Goal: Task Accomplishment & Management: Complete application form

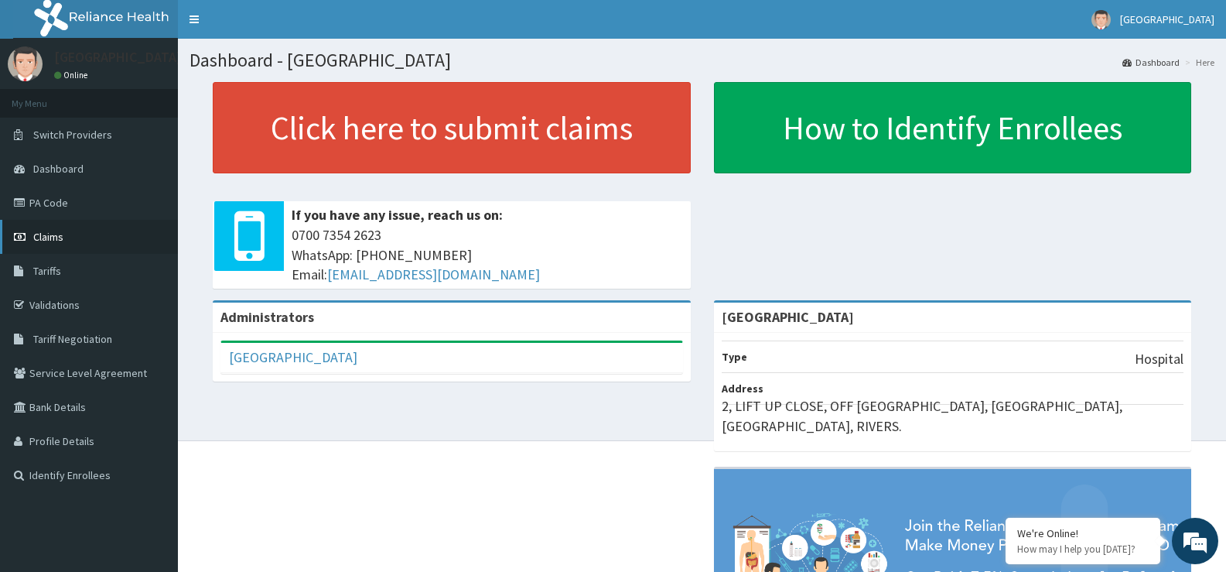
click at [50, 236] on span "Claims" at bounding box center [48, 237] width 30 height 14
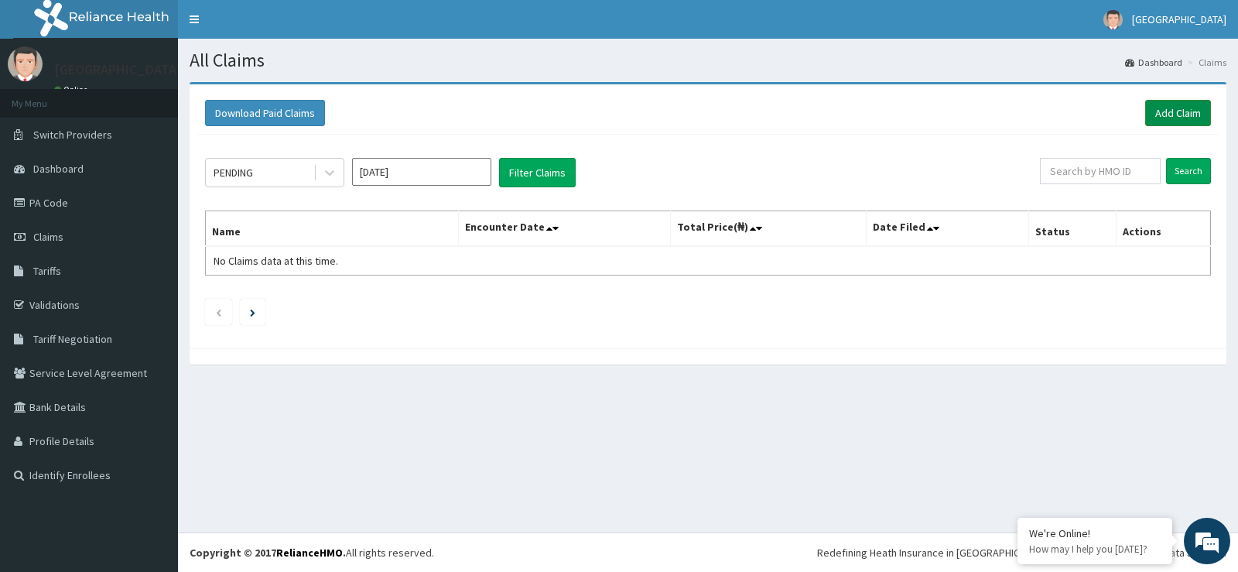
click at [1165, 106] on link "Add Claim" at bounding box center [1178, 113] width 66 height 26
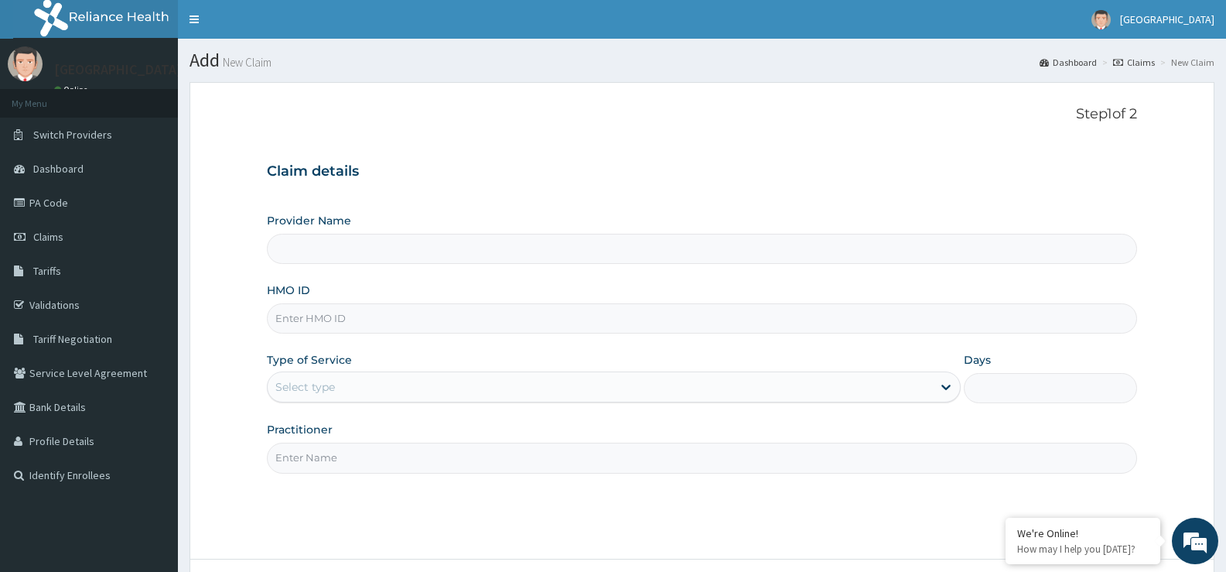
type input "[GEOGRAPHIC_DATA]"
click at [793, 315] on input "HMO ID" at bounding box center [702, 318] width 870 height 30
type input "NBC/11100/C"
click at [627, 379] on div "Select type" at bounding box center [600, 386] width 664 height 25
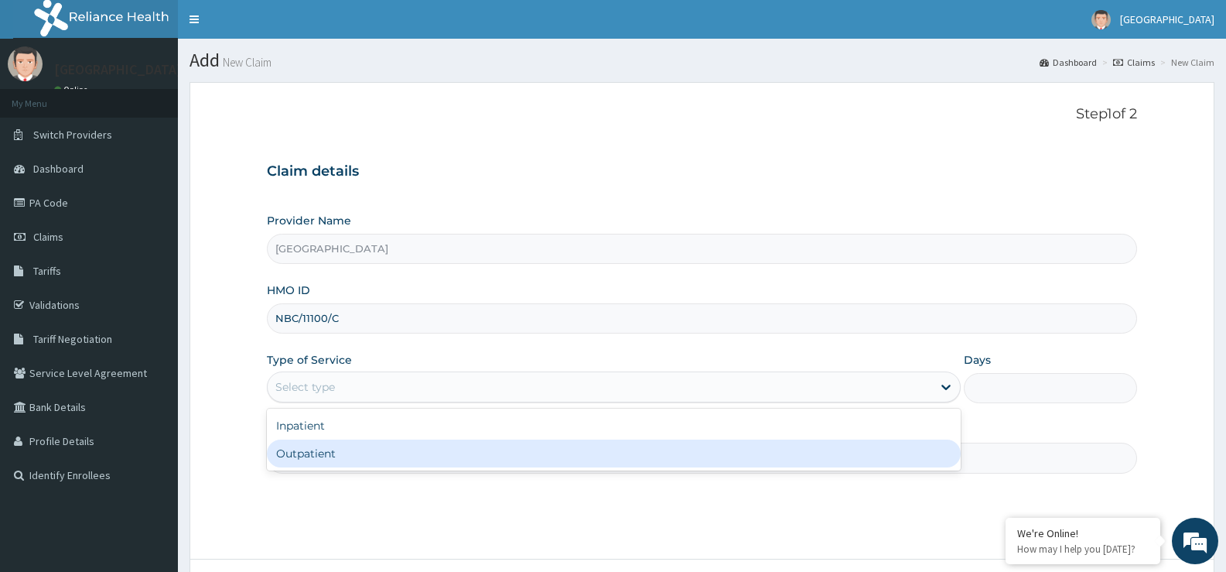
click at [590, 466] on div "Outpatient" at bounding box center [613, 453] width 693 height 28
type input "1"
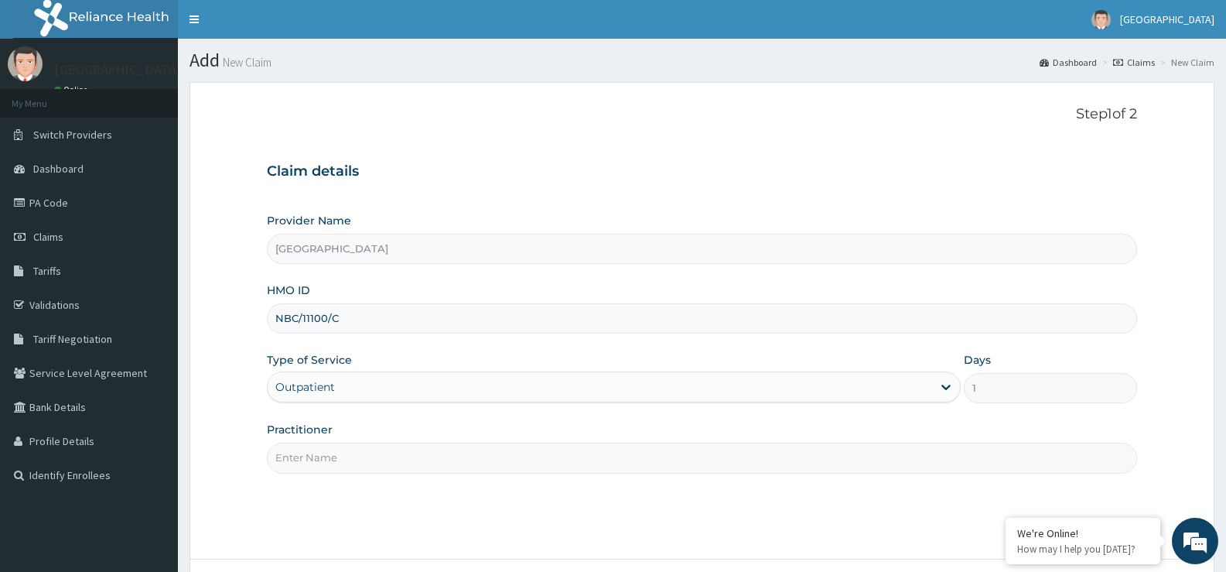
click at [583, 469] on input "Practitioner" at bounding box center [702, 458] width 870 height 30
type input "DR. EZIAHA"
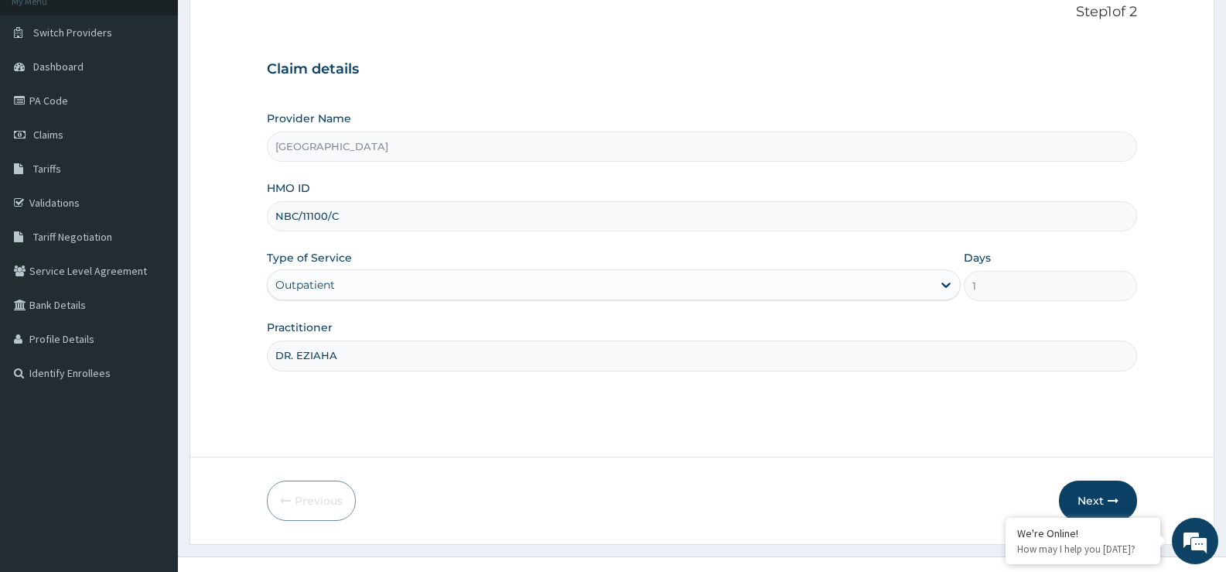
scroll to position [126, 0]
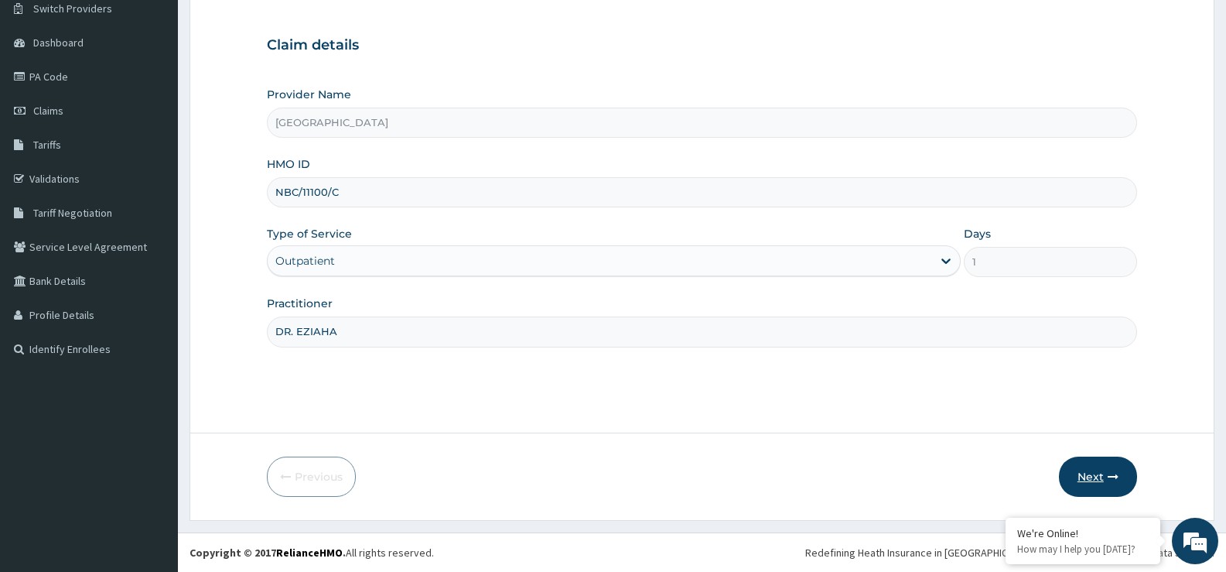
click at [1102, 470] on button "Next" at bounding box center [1098, 476] width 78 height 40
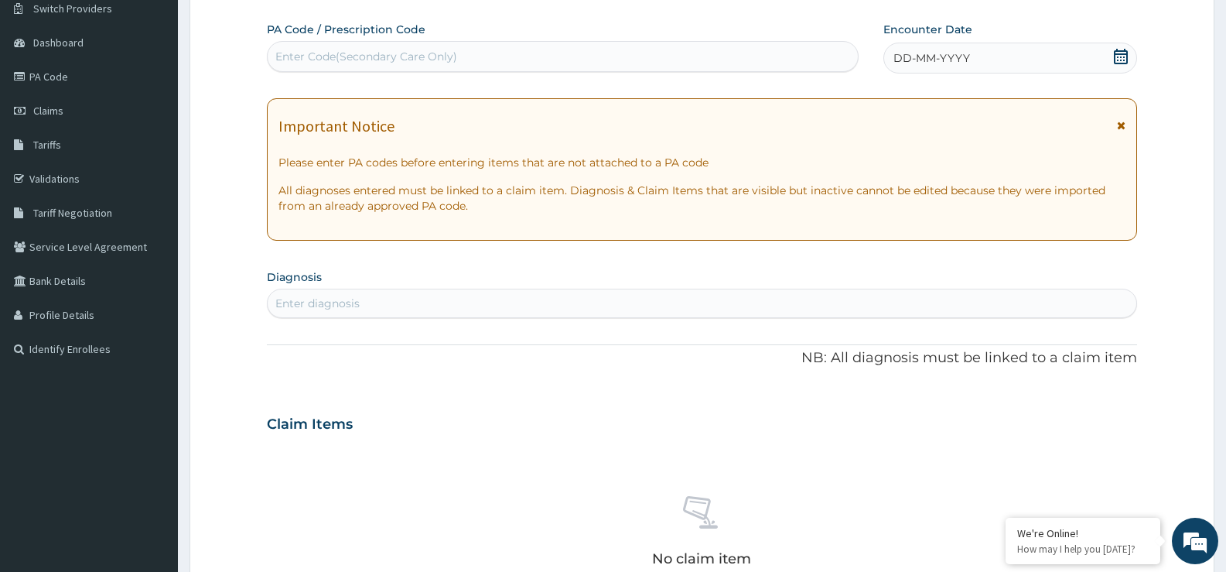
click at [1115, 53] on icon at bounding box center [1121, 56] width 14 height 15
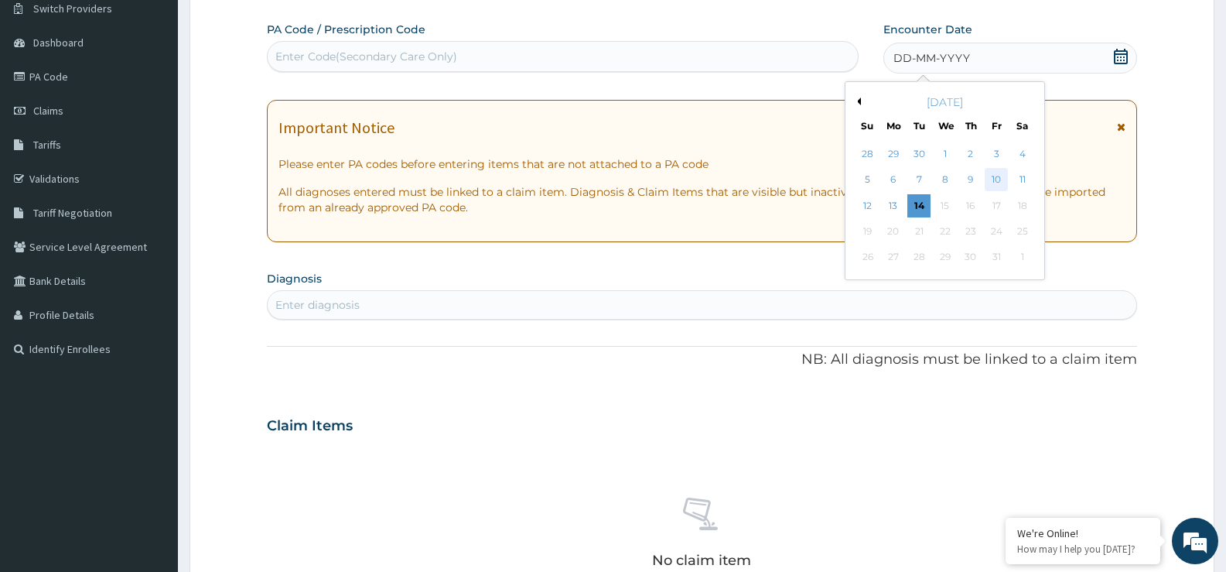
click at [993, 176] on div "10" at bounding box center [996, 180] width 23 height 23
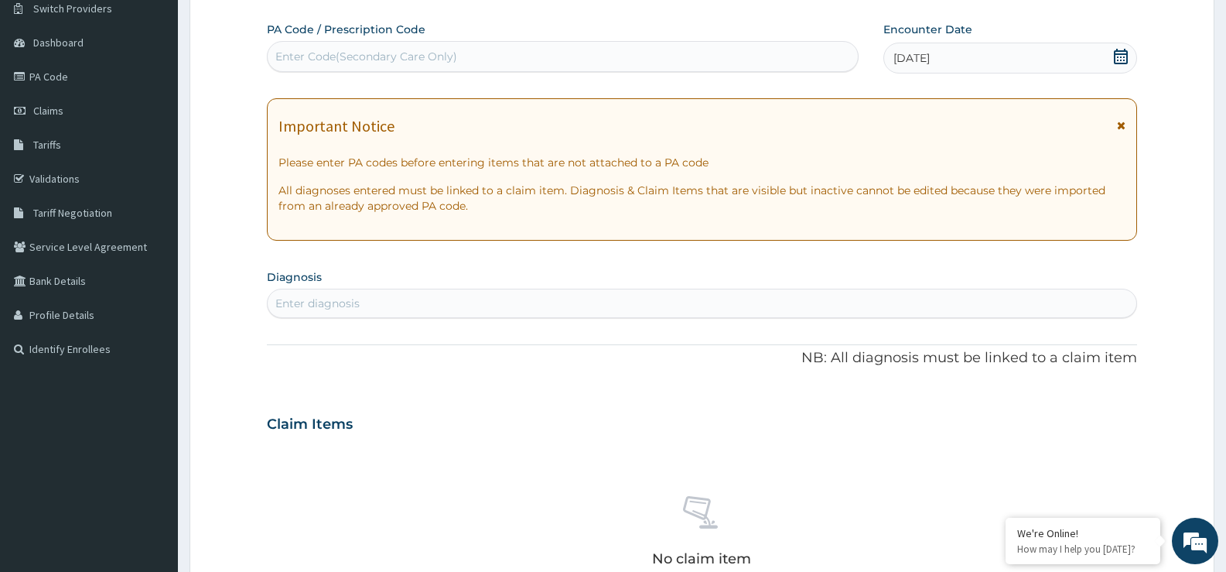
click at [646, 313] on div "Enter diagnosis" at bounding box center [702, 303] width 869 height 25
type input "C"
type input "CONS"
type input "CO"
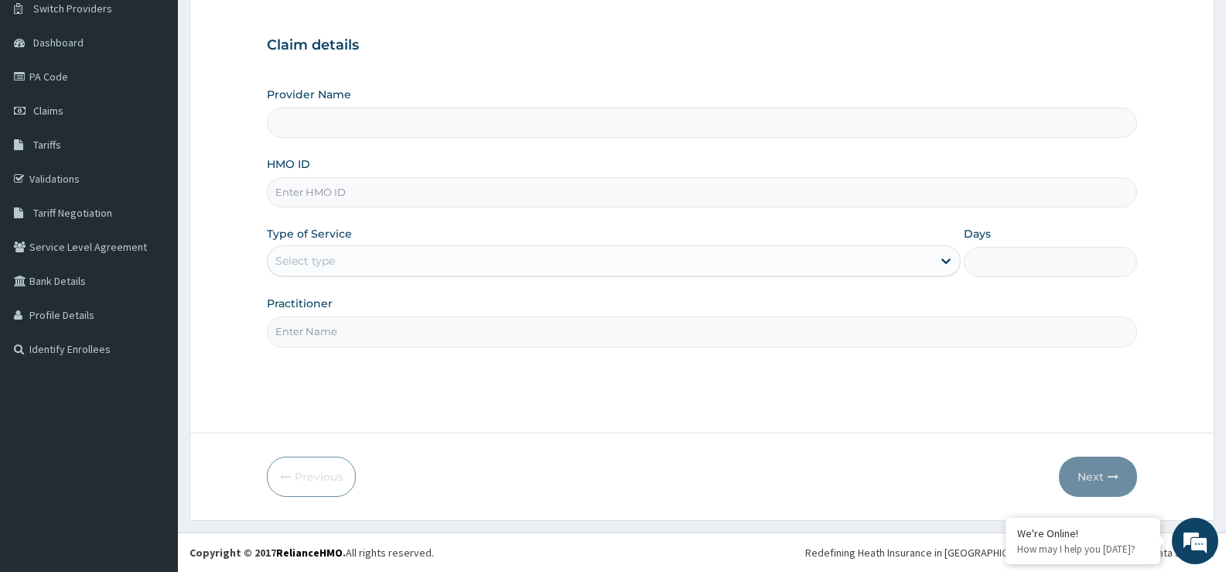
type input "[GEOGRAPHIC_DATA]"
click at [311, 173] on div "HMO ID" at bounding box center [702, 181] width 870 height 51
click at [313, 190] on input "HMO ID" at bounding box center [702, 192] width 870 height 30
type input "NBC/11100/c"
click at [366, 258] on div "Select type" at bounding box center [600, 260] width 664 height 25
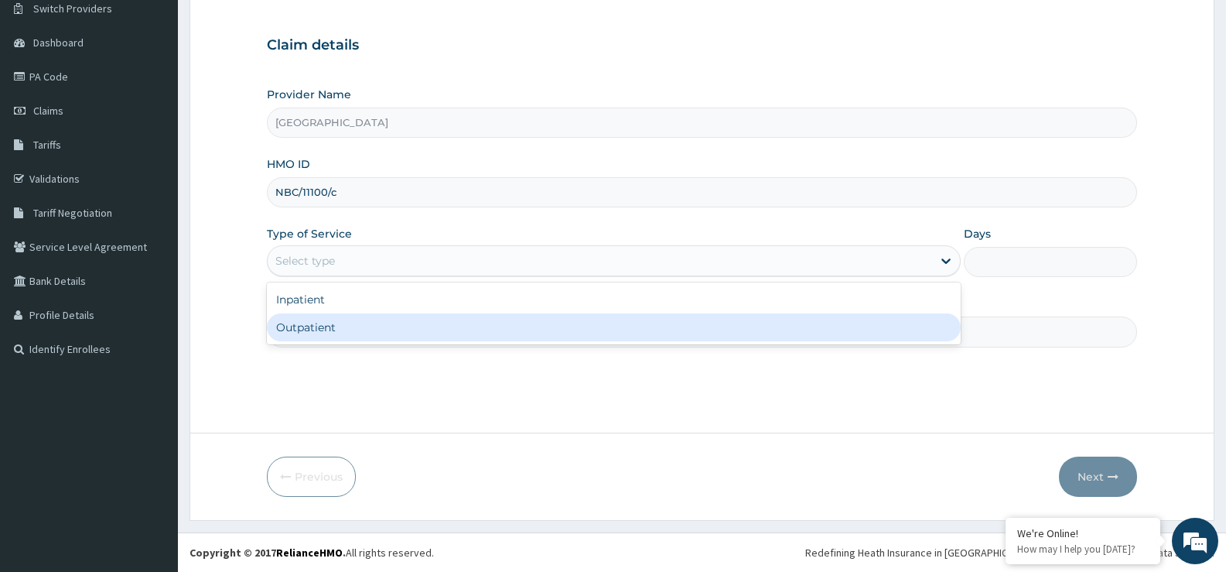
click at [354, 327] on div "Outpatient" at bounding box center [613, 327] width 693 height 28
type input "1"
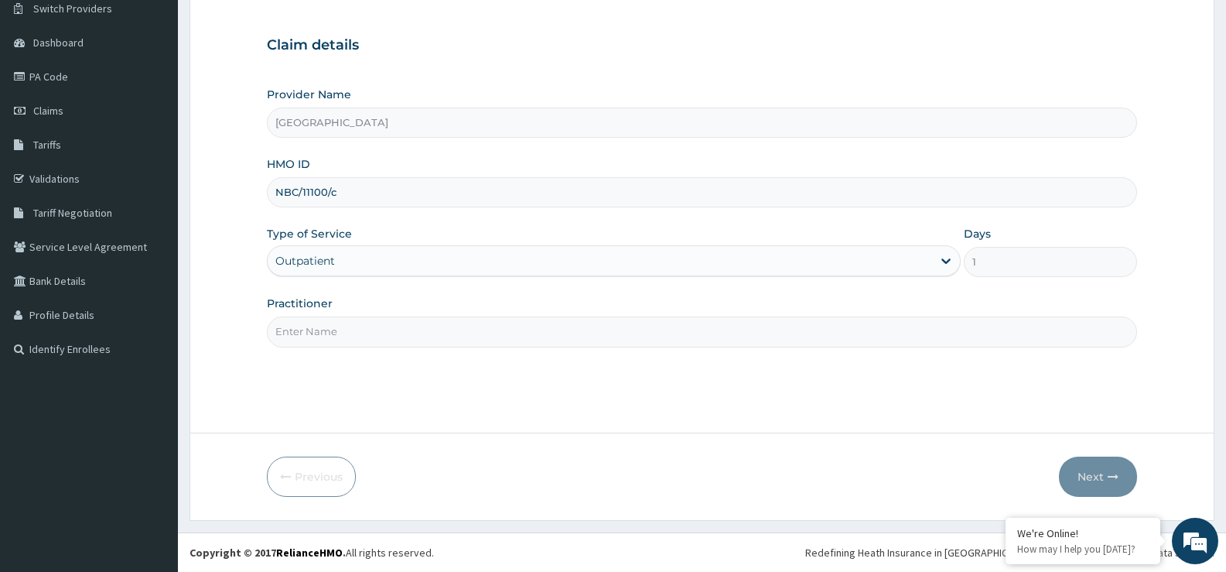
click at [555, 321] on input "Practitioner" at bounding box center [702, 331] width 870 height 30
type input "DR. EZIAHA"
click at [1097, 482] on button "Next" at bounding box center [1098, 476] width 78 height 40
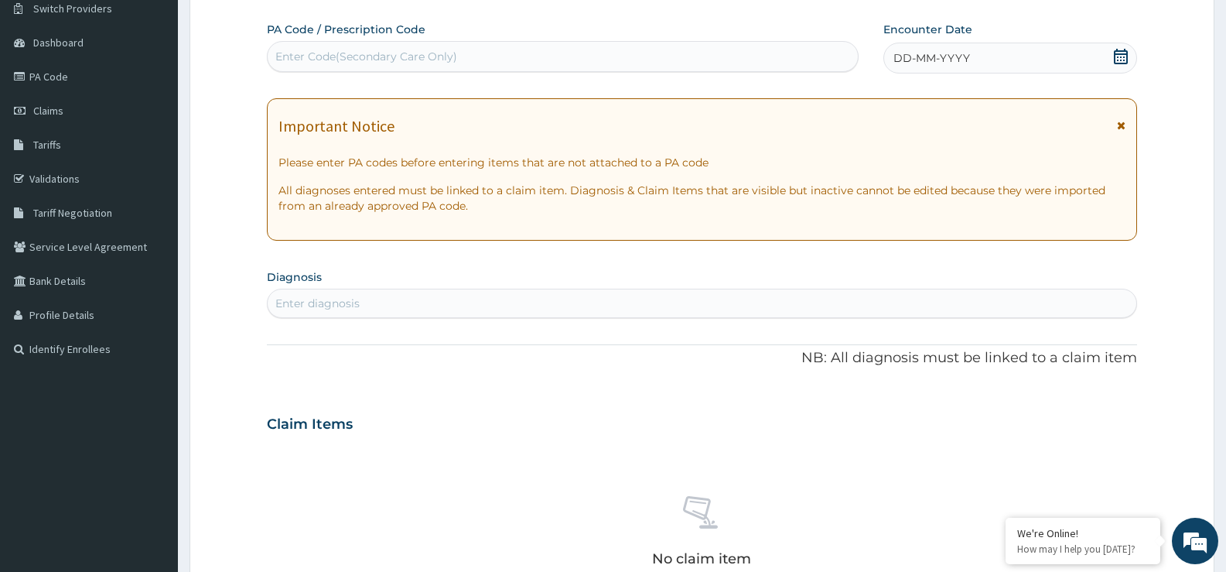
click at [1127, 54] on icon at bounding box center [1121, 56] width 14 height 15
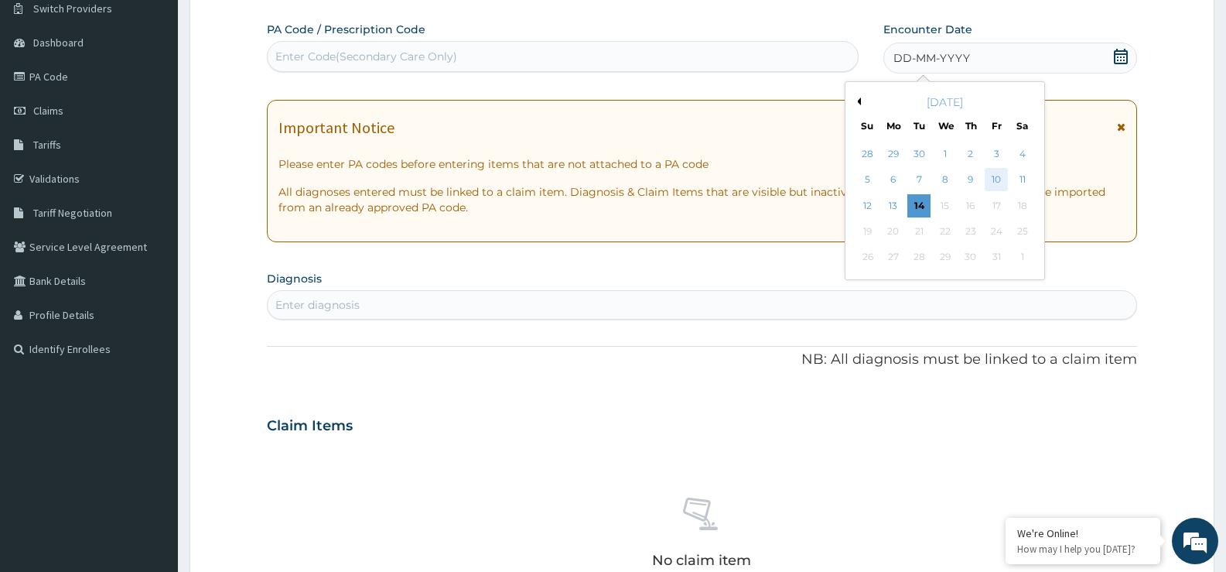
click at [991, 183] on div "10" at bounding box center [996, 180] width 23 height 23
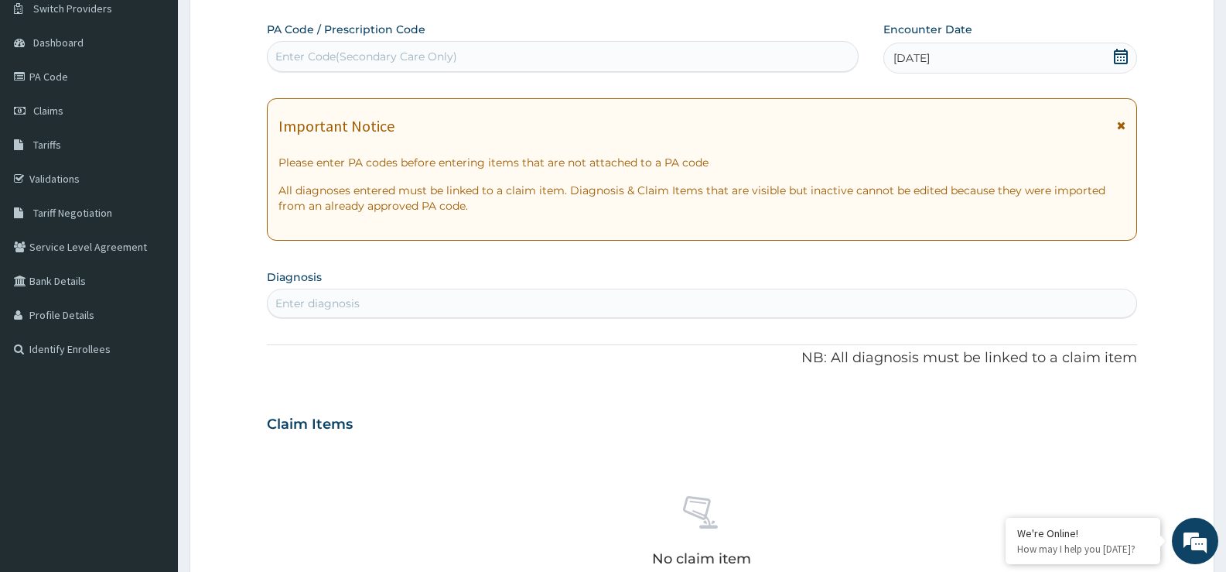
click at [638, 301] on div "Enter diagnosis" at bounding box center [702, 303] width 869 height 25
type input "C"
type input "D"
type input "M"
type input "[MEDICAL_DATA]"
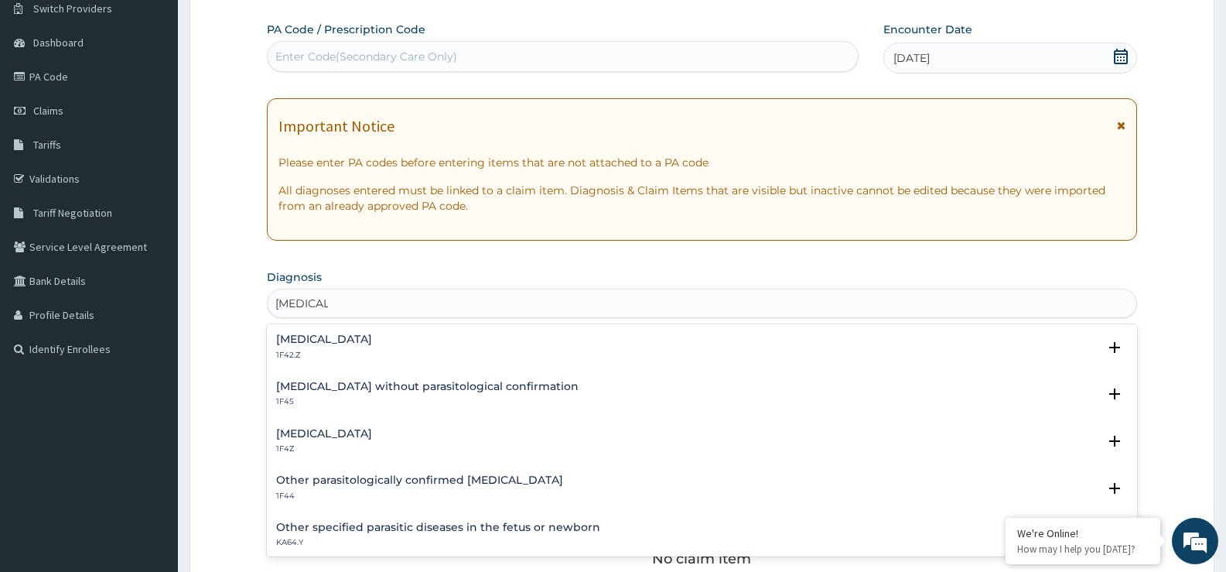
click at [368, 439] on h4 "[MEDICAL_DATA]" at bounding box center [324, 434] width 96 height 12
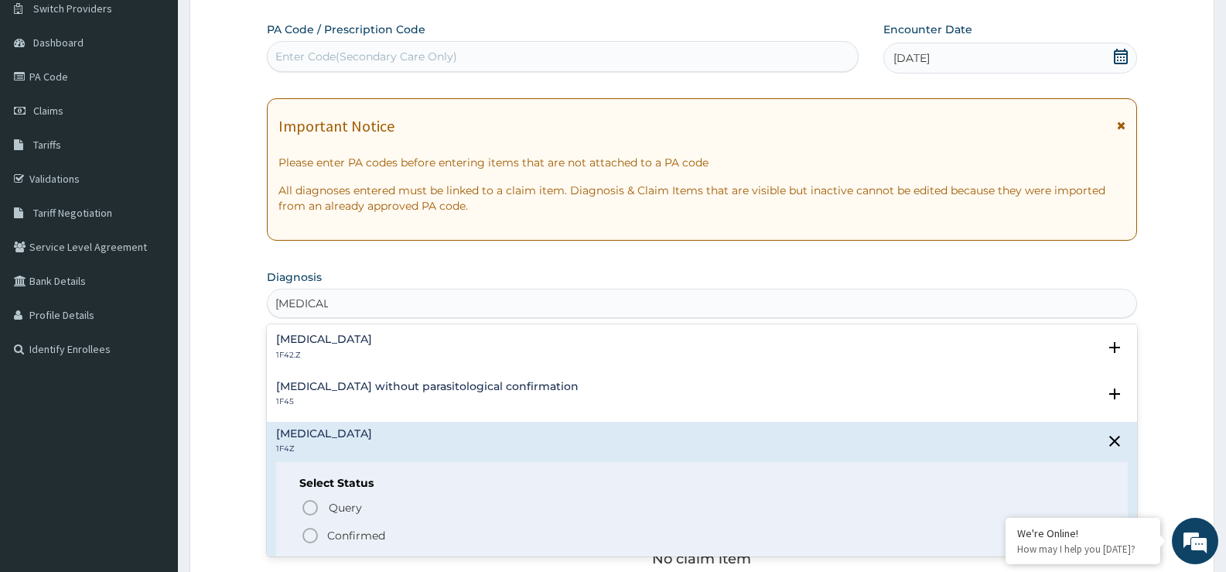
click at [313, 531] on icon "status option filled" at bounding box center [310, 535] width 19 height 19
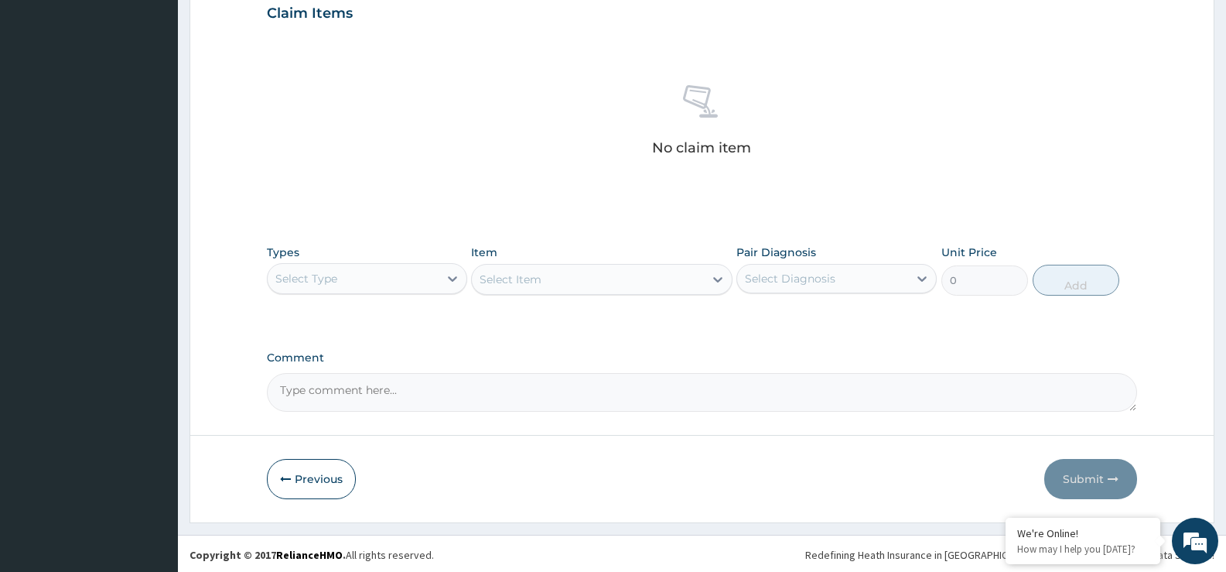
scroll to position [544, 0]
click at [392, 293] on div "Types Select Type Item Select Item Pair Diagnosis Select Diagnosis Unit Price 0…" at bounding box center [702, 267] width 870 height 67
click at [364, 285] on div "Select Type" at bounding box center [353, 276] width 171 height 25
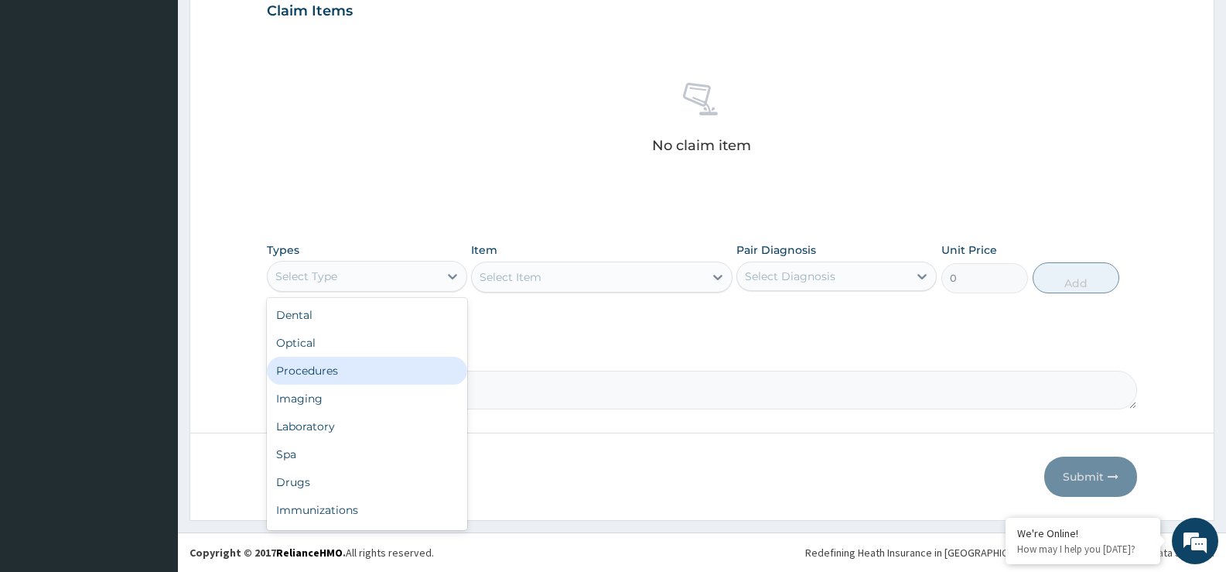
click at [357, 370] on div "Procedures" at bounding box center [367, 371] width 200 height 28
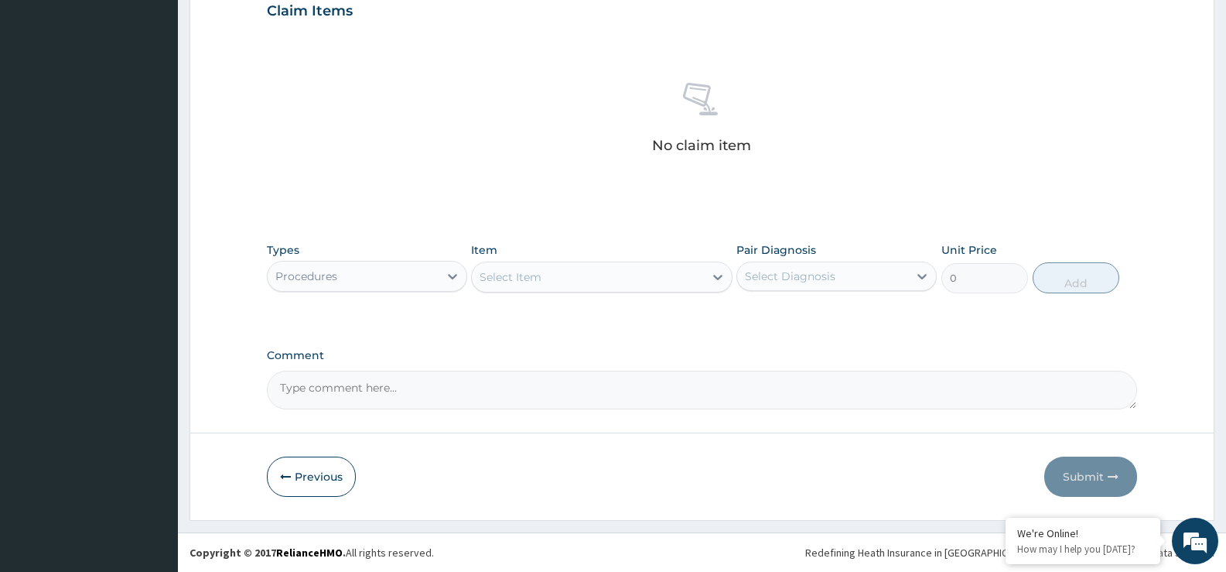
click at [511, 277] on div "Select Item" at bounding box center [511, 276] width 62 height 15
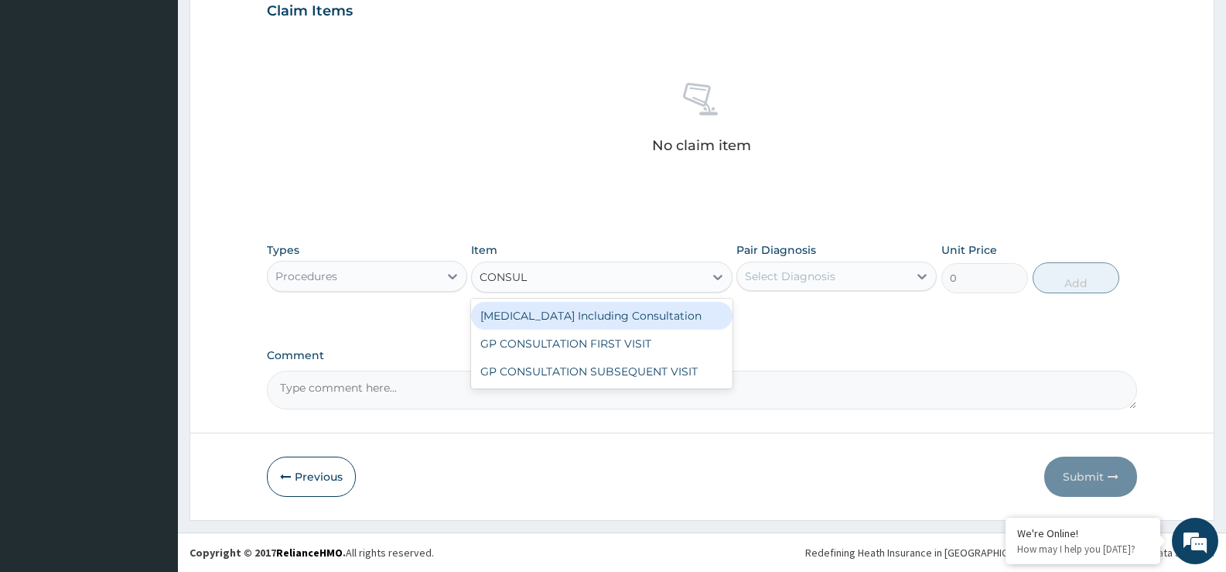
type input "CONSULT"
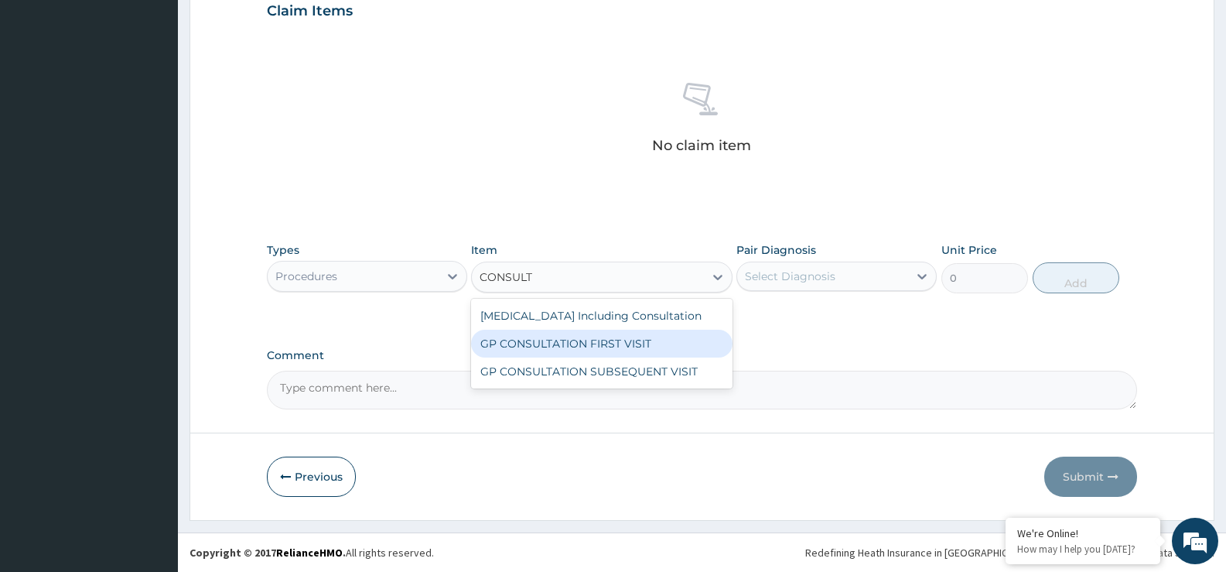
click at [544, 334] on div "GP CONSULTATION FIRST VISIT" at bounding box center [601, 344] width 261 height 28
type input "2500"
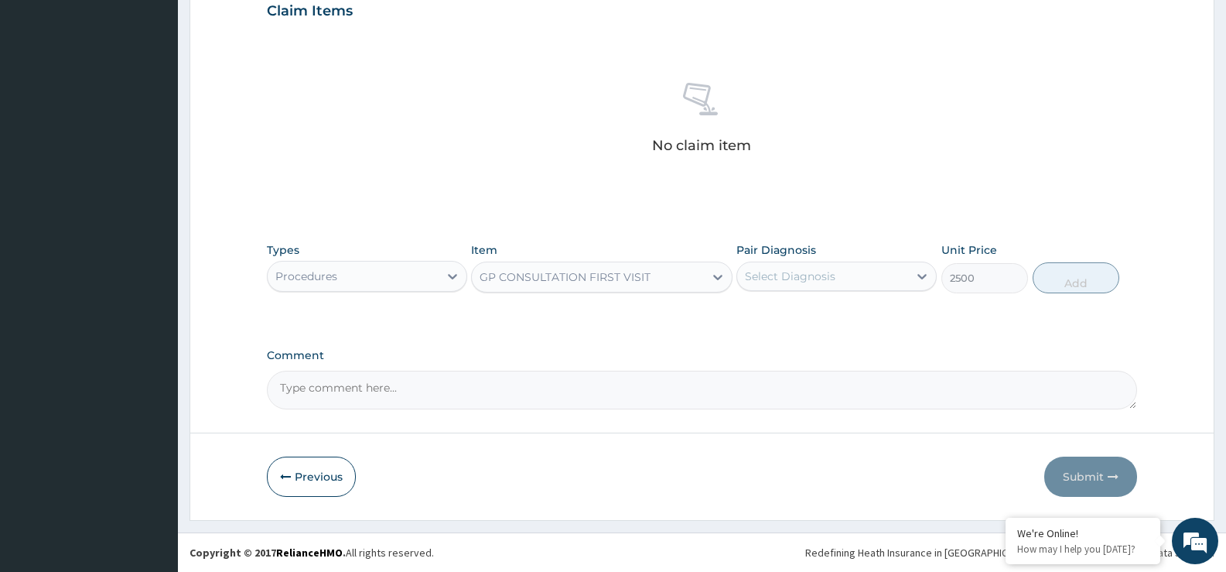
click at [799, 276] on div "Select Diagnosis" at bounding box center [790, 275] width 91 height 15
click at [794, 330] on div "[MEDICAL_DATA]" at bounding box center [837, 316] width 200 height 32
checkbox input "true"
click at [1056, 275] on button "Add" at bounding box center [1076, 277] width 87 height 31
type input "0"
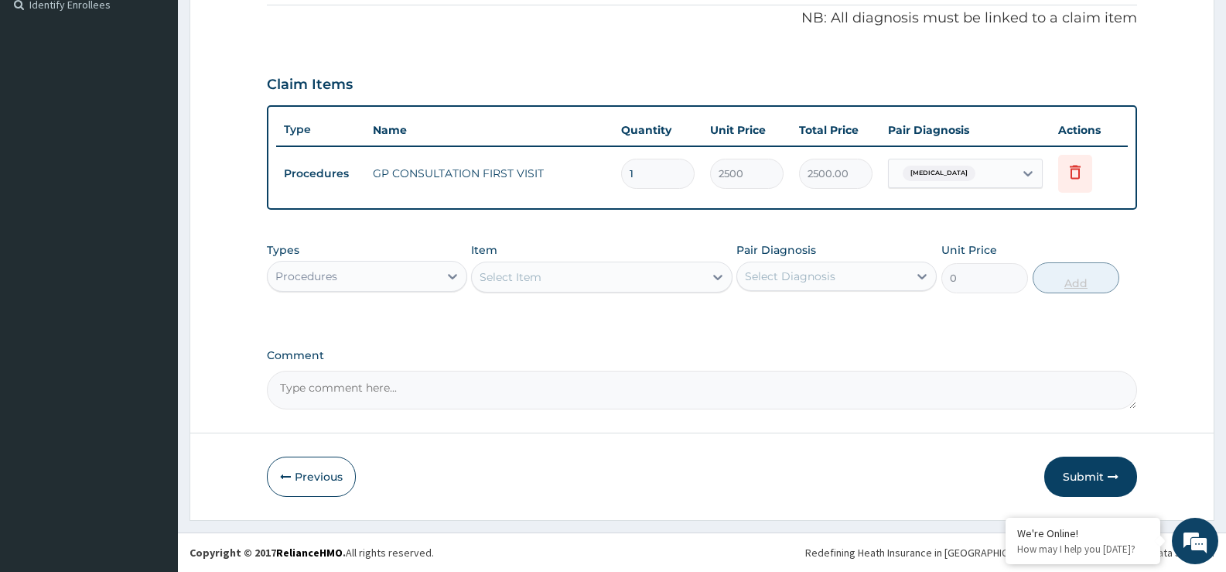
scroll to position [470, 0]
